Goal: Navigation & Orientation: Go to known website

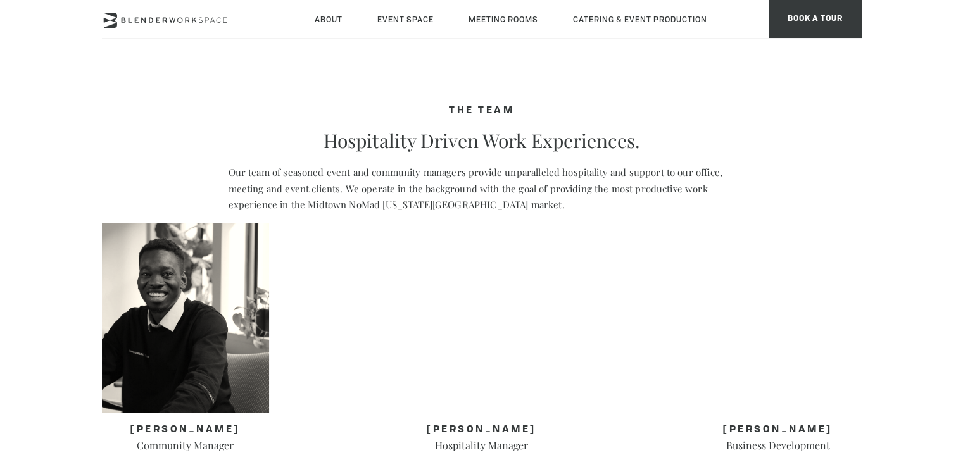
scroll to position [633, 0]
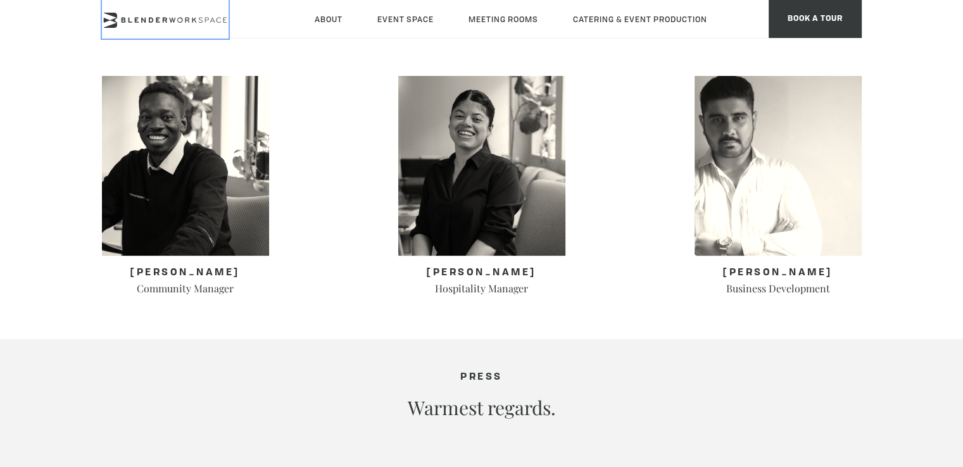
click at [163, 27] on icon at bounding box center [165, 20] width 127 height 15
